Goal: Information Seeking & Learning: Learn about a topic

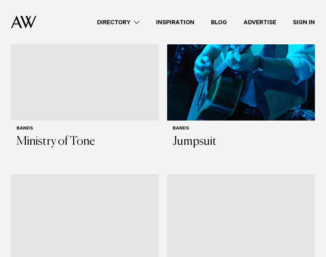
scroll to position [298, 0]
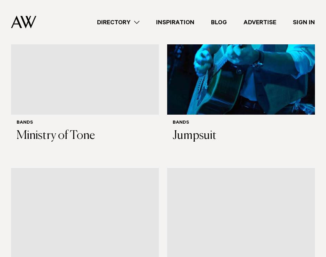
click at [136, 20] on link "Directory" at bounding box center [118, 22] width 59 height 9
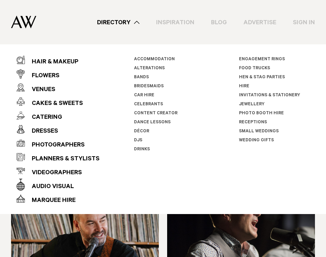
click at [143, 77] on link "Bands" at bounding box center [141, 77] width 15 height 5
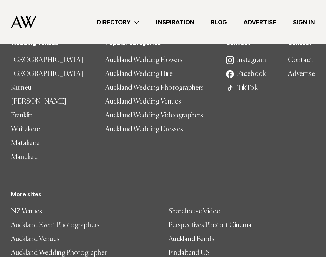
scroll to position [4948, 0]
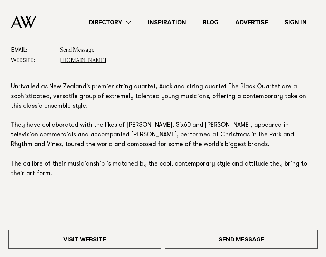
scroll to position [318, 0]
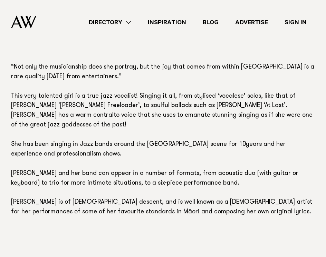
scroll to position [328, 0]
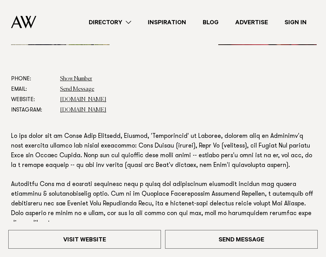
scroll to position [271, 0]
